Goal: Task Accomplishment & Management: Manage account settings

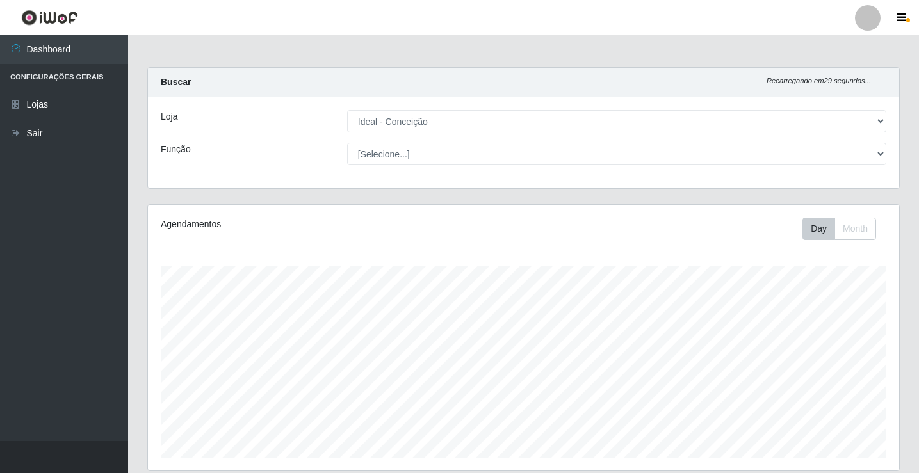
select select "231"
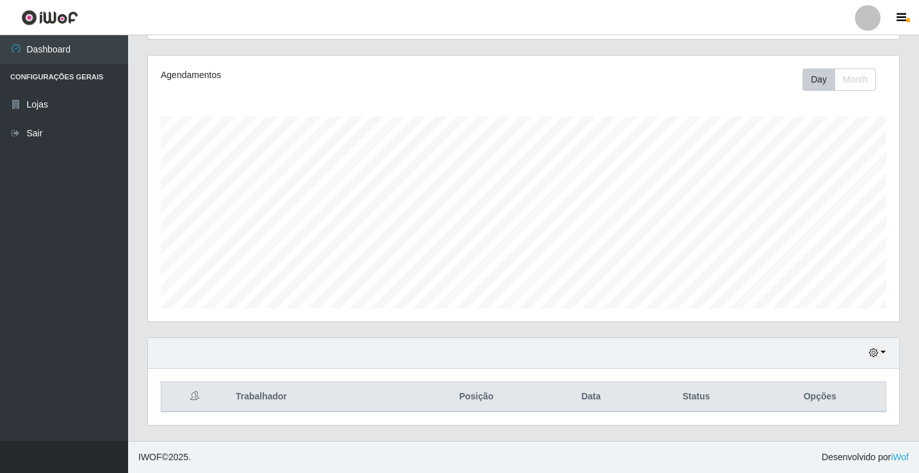
scroll to position [266, 751]
click at [862, 22] on div at bounding box center [868, 18] width 26 height 26
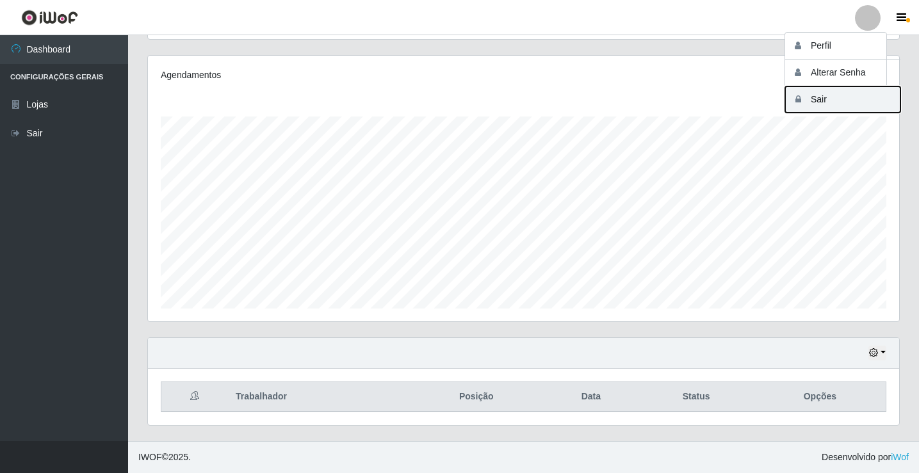
click at [871, 96] on button "Sair" at bounding box center [842, 99] width 115 height 26
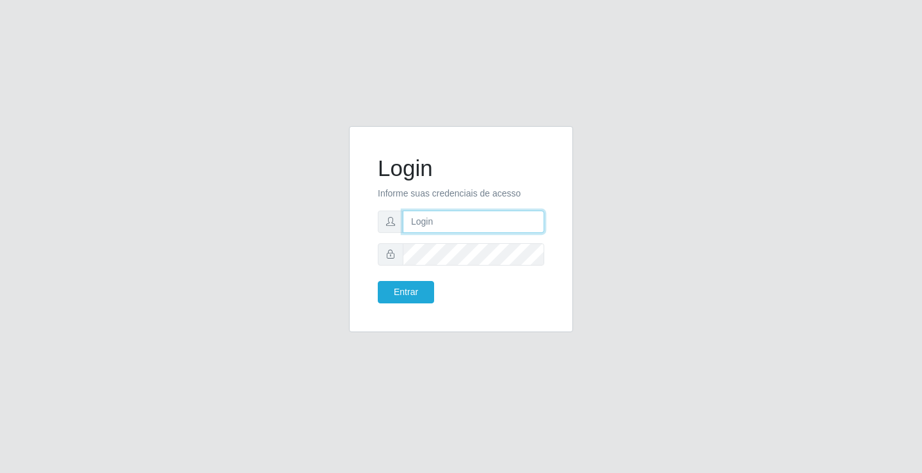
click at [441, 223] on input "text" at bounding box center [474, 222] width 142 height 22
type input "[PERSON_NAME]"
click at [378, 281] on button "Entrar" at bounding box center [406, 292] width 56 height 22
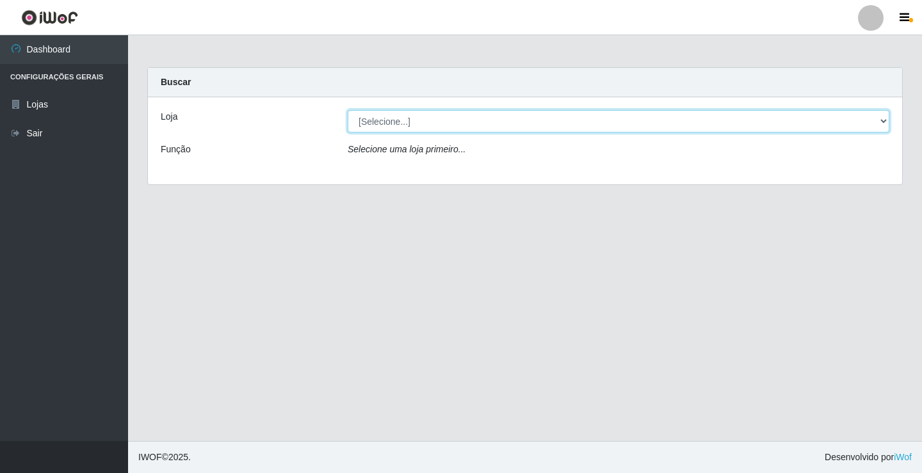
click at [718, 125] on select "[Selecione...] Ideal - Conceição" at bounding box center [619, 121] width 542 height 22
select select "231"
click at [348, 110] on select "[Selecione...] Ideal - Conceição" at bounding box center [619, 121] width 542 height 22
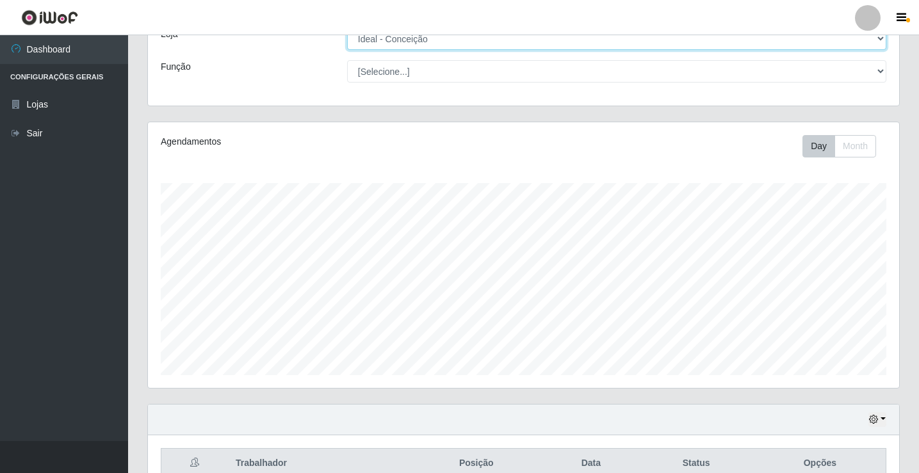
scroll to position [149, 0]
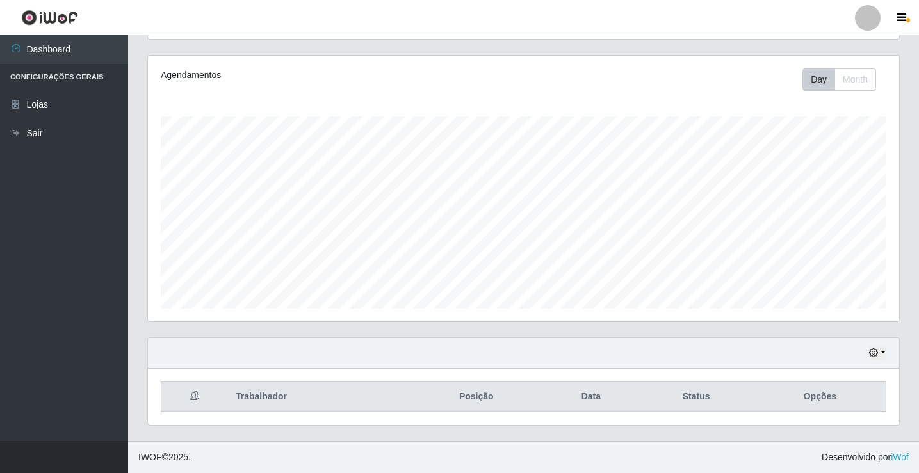
click at [876, 21] on div at bounding box center [868, 18] width 26 height 26
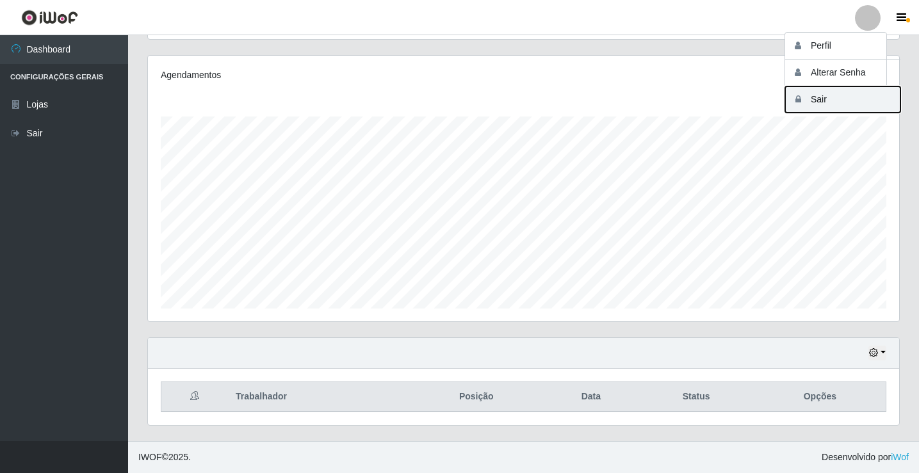
click at [842, 99] on button "Sair" at bounding box center [842, 99] width 115 height 26
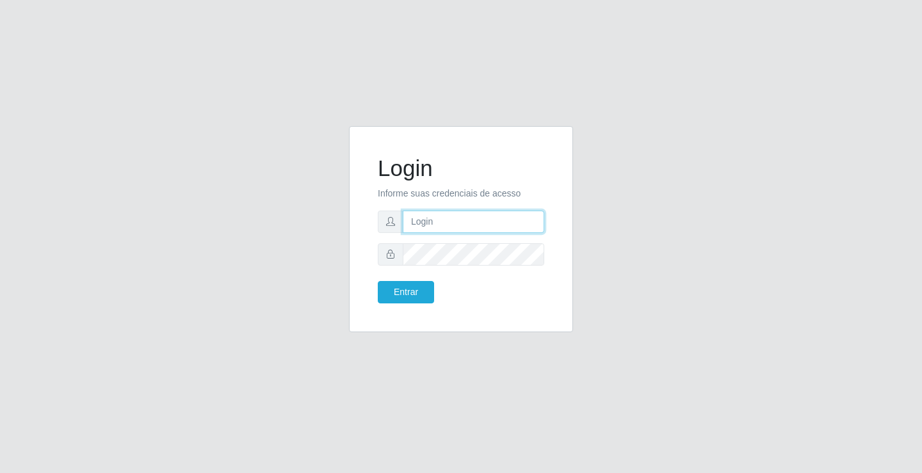
drag, startPoint x: 446, startPoint y: 230, endPoint x: 454, endPoint y: 234, distance: 8.9
click at [446, 230] on input "text" at bounding box center [474, 222] width 142 height 22
type input "[PERSON_NAME]"
click at [378, 281] on button "Entrar" at bounding box center [406, 292] width 56 height 22
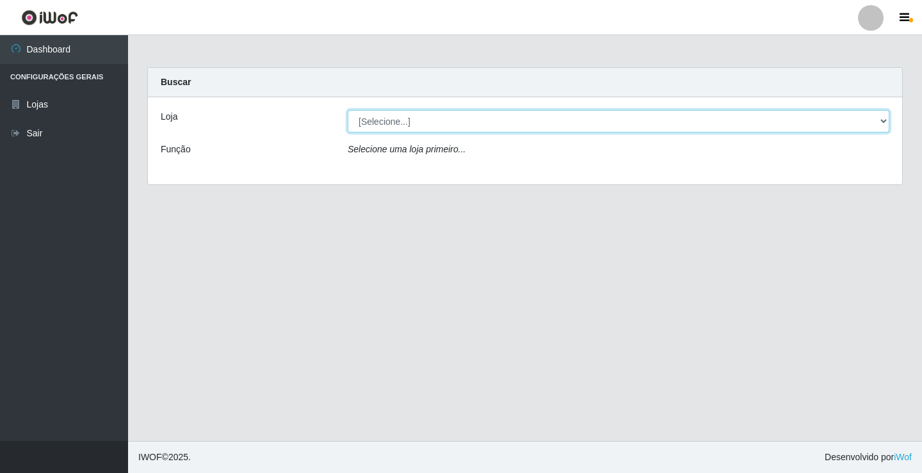
click at [444, 121] on select "[Selecione...] Ideal - Conceição" at bounding box center [619, 121] width 542 height 22
select select "231"
click at [348, 110] on select "[Selecione...] Ideal - Conceição" at bounding box center [619, 121] width 542 height 22
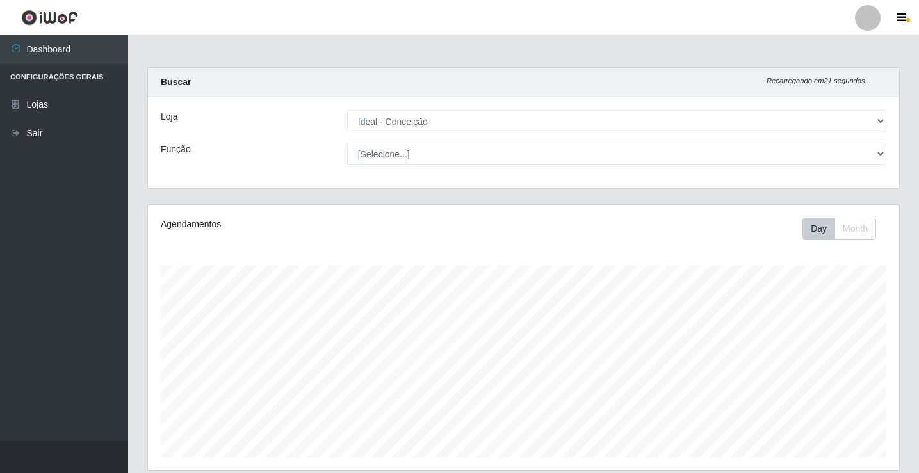
click at [877, 12] on div at bounding box center [868, 18] width 26 height 26
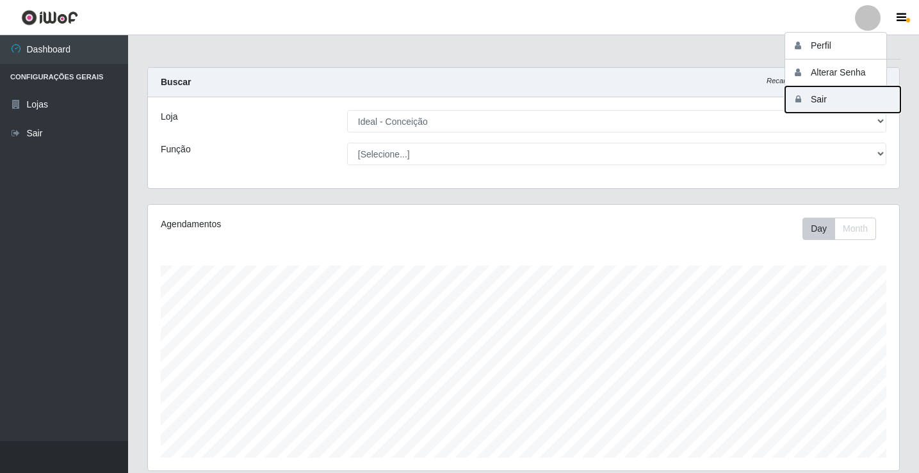
click at [832, 98] on button "Sair" at bounding box center [842, 99] width 115 height 26
